Goal: Use online tool/utility

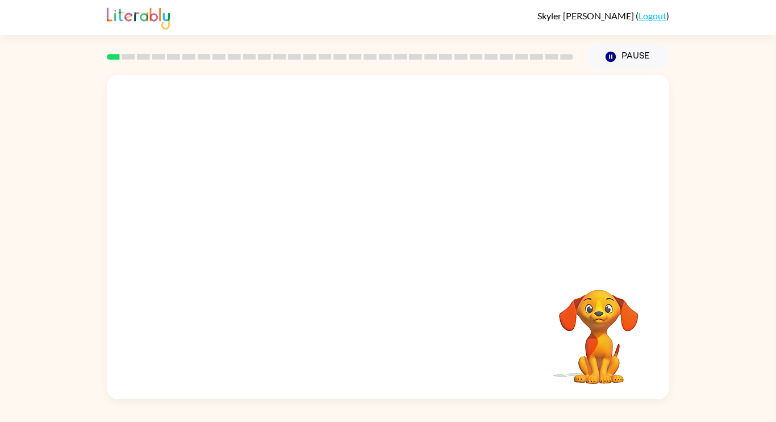
click at [451, 285] on div "Your browser must support playing .mp4 files to use Literably. Please try using…" at bounding box center [388, 237] width 562 height 324
click at [393, 240] on icon "button" at bounding box center [388, 243] width 20 height 20
click at [531, 303] on div "Your browser must support playing .mp4 files to use Literably. Please try using…" at bounding box center [388, 237] width 562 height 324
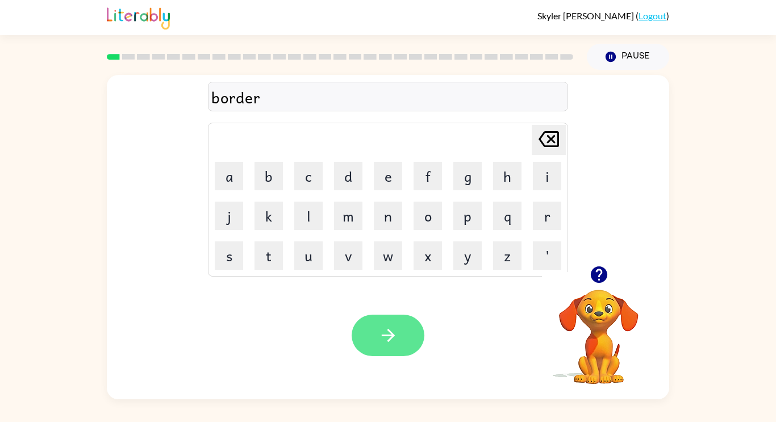
click at [395, 349] on button "button" at bounding box center [387, 335] width 73 height 41
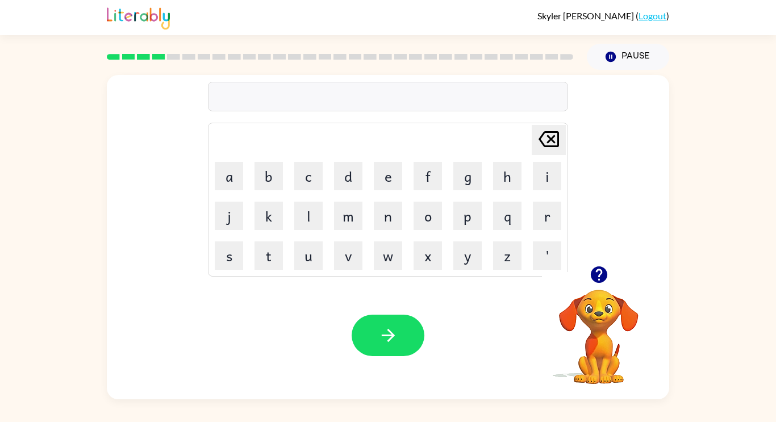
click at [156, 55] on rect at bounding box center [158, 57] width 13 height 6
click at [471, 356] on div "Your browser must support playing .mp4 files to use Literably. Please try using…" at bounding box center [388, 335] width 562 height 128
click at [276, 257] on button "t" at bounding box center [268, 255] width 28 height 28
click at [387, 249] on button "w" at bounding box center [388, 255] width 28 height 28
click at [548, 181] on button "i" at bounding box center [547, 176] width 28 height 28
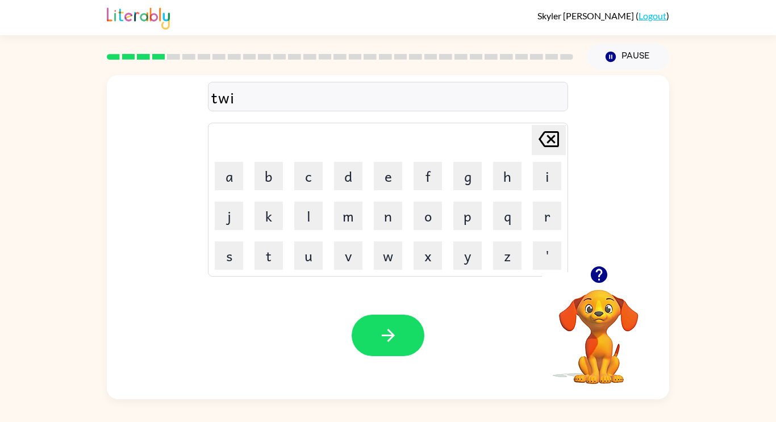
click at [527, 351] on div "Your browser must support playing .mp4 files to use Literably. Please try using…" at bounding box center [388, 335] width 562 height 128
click at [396, 349] on button "button" at bounding box center [387, 335] width 73 height 41
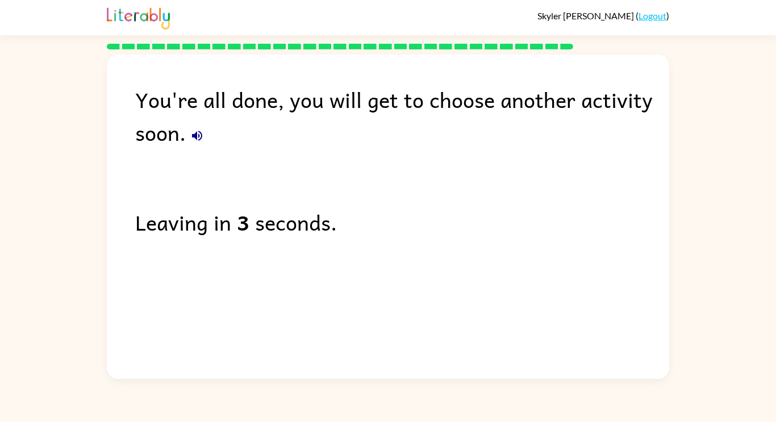
click at [198, 129] on icon "button" at bounding box center [197, 136] width 14 height 14
